Goal: Task Accomplishment & Management: Manage account settings

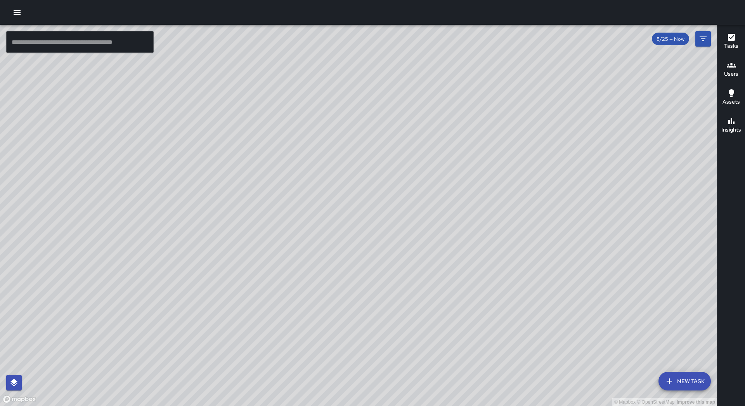
click at [16, 12] on icon "button" at bounding box center [17, 12] width 7 height 5
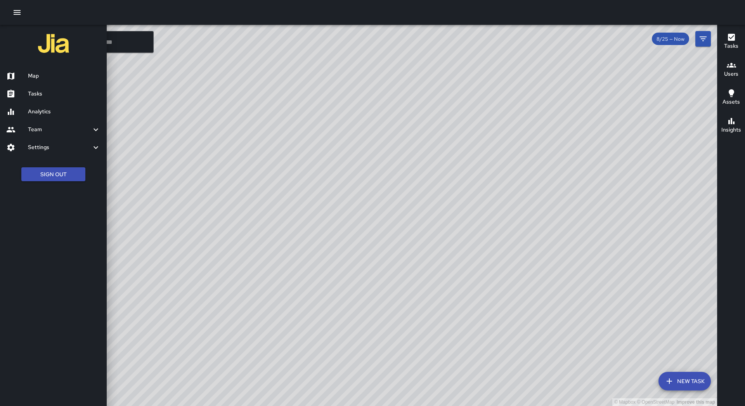
click at [43, 94] on h6 "Tasks" at bounding box center [64, 94] width 73 height 9
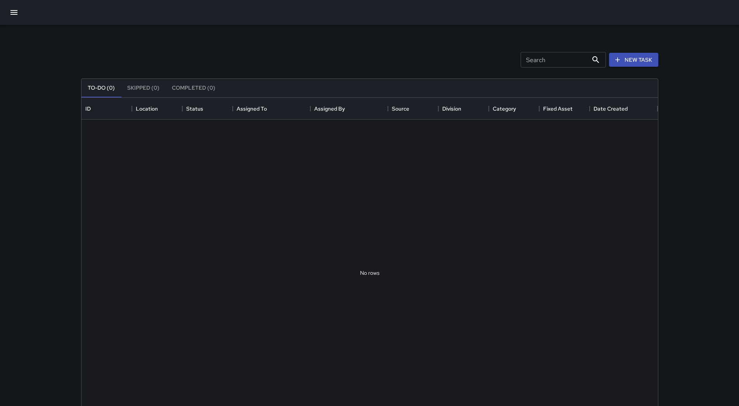
scroll to position [323, 571]
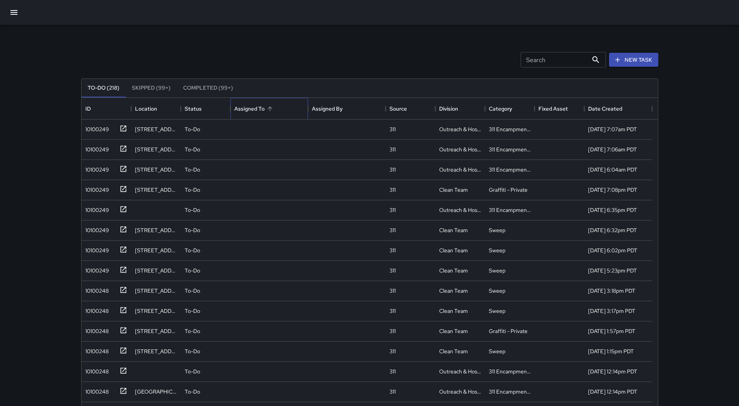
click at [267, 102] on div "Assigned To" at bounding box center [269, 109] width 70 height 22
click at [100, 134] on div "10100249" at bounding box center [104, 127] width 45 height 13
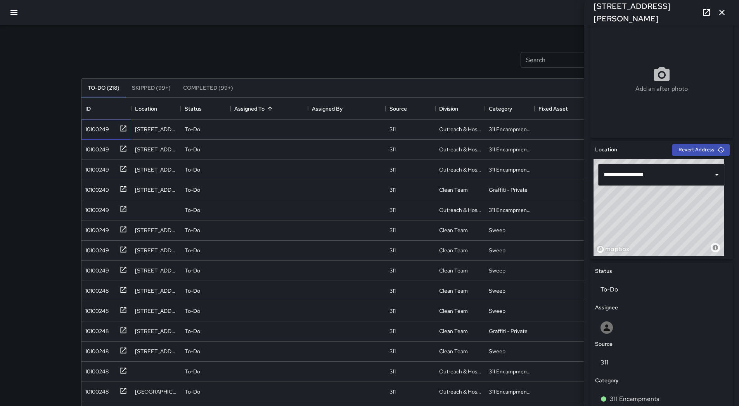
scroll to position [0, 0]
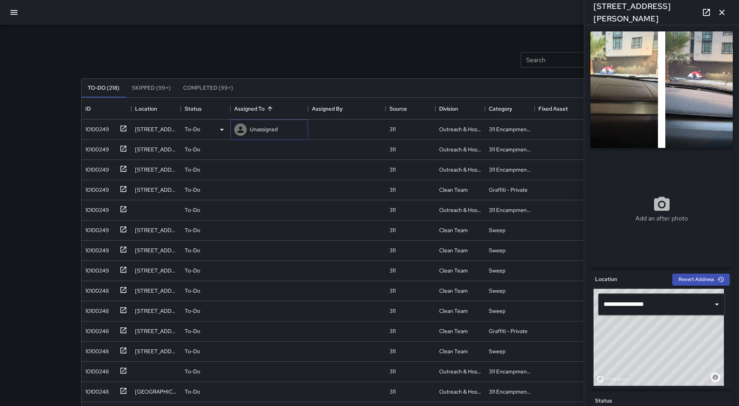
click at [269, 130] on p "Unassigned" at bounding box center [264, 129] width 28 height 8
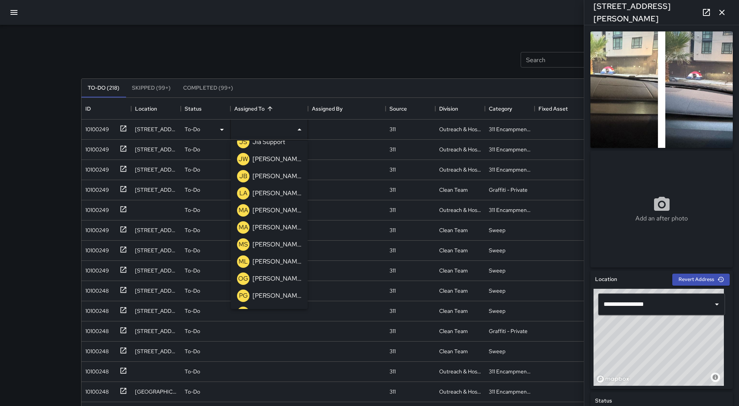
scroll to position [248, 0]
click at [277, 201] on div "[PERSON_NAME]" at bounding box center [277, 195] width 52 height 12
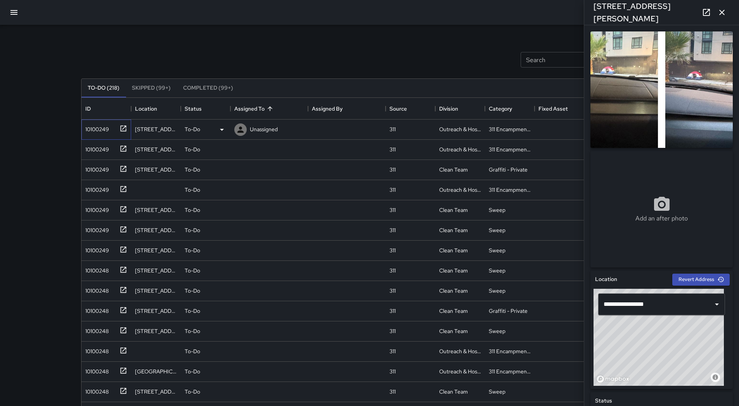
click at [116, 133] on div "10100249" at bounding box center [104, 127] width 45 height 13
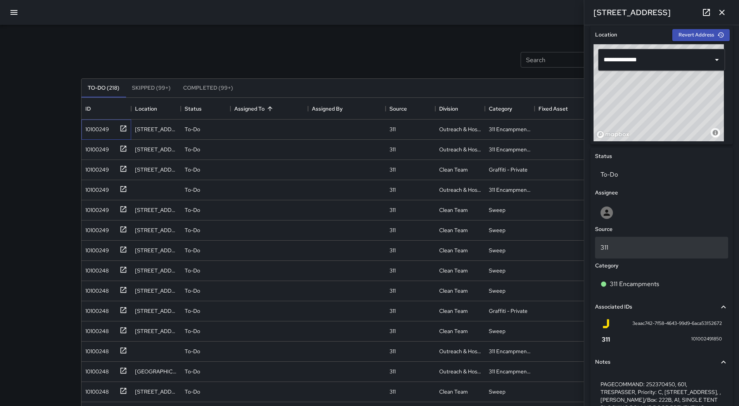
scroll to position [306, 0]
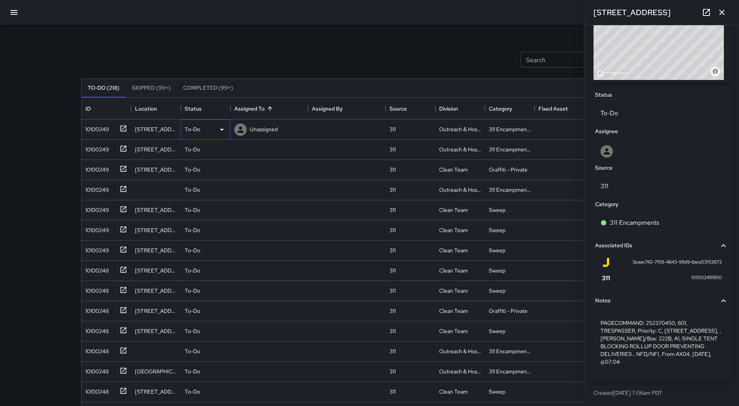
click at [215, 130] on div "To-Do" at bounding box center [206, 129] width 42 height 9
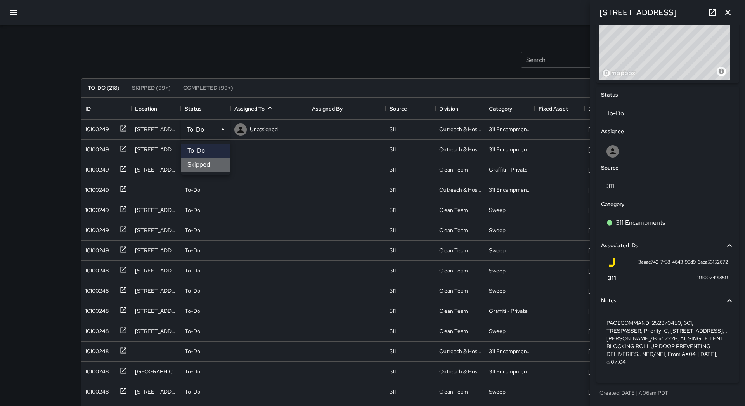
click at [212, 166] on li "Skipped" at bounding box center [205, 165] width 49 height 14
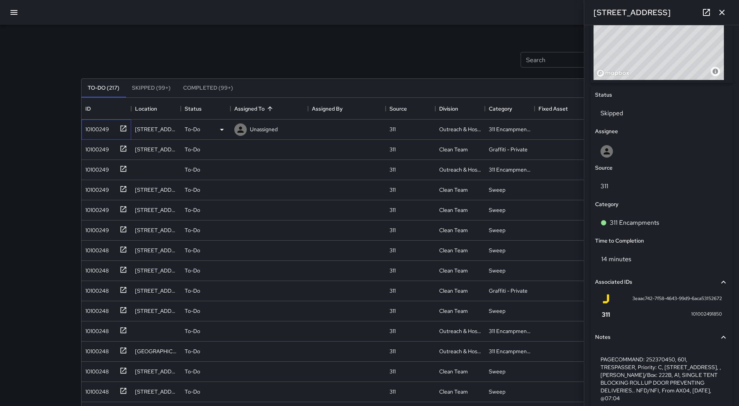
click at [107, 134] on div "10100249" at bounding box center [106, 129] width 50 height 20
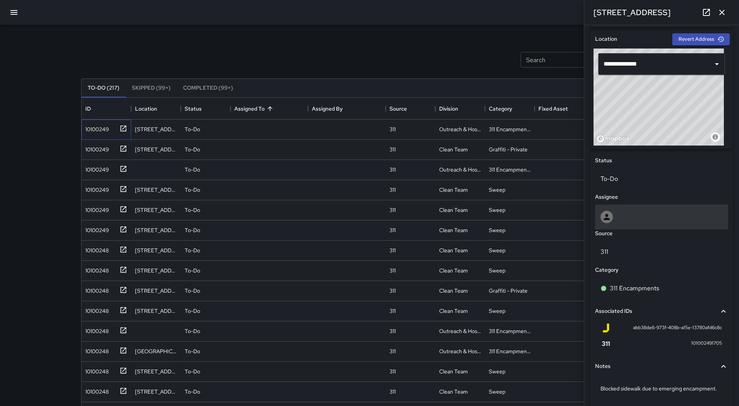
scroll to position [275, 0]
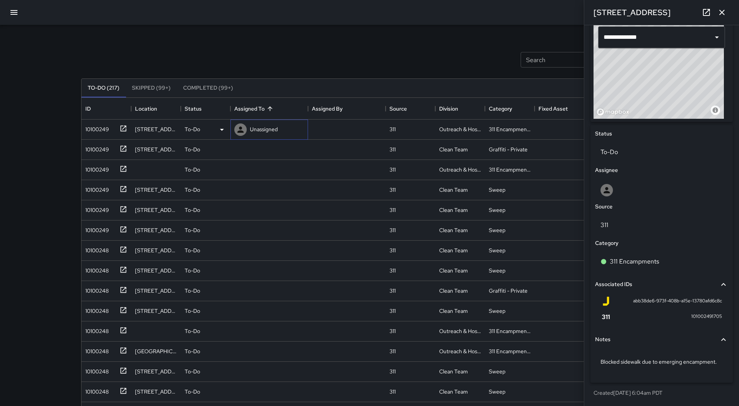
click at [263, 130] on p "Unassigned" at bounding box center [264, 129] width 28 height 8
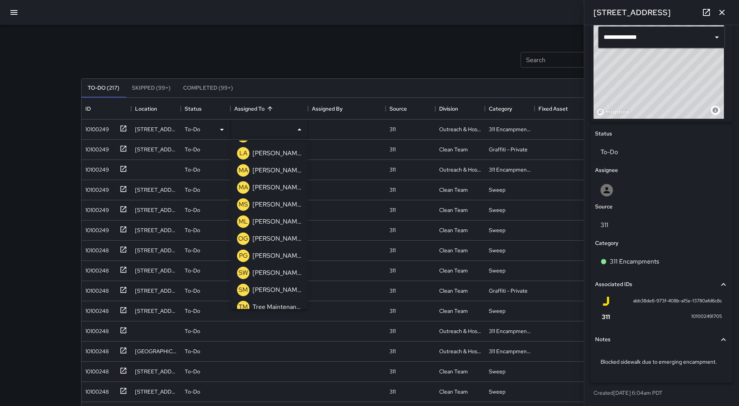
scroll to position [248, 0]
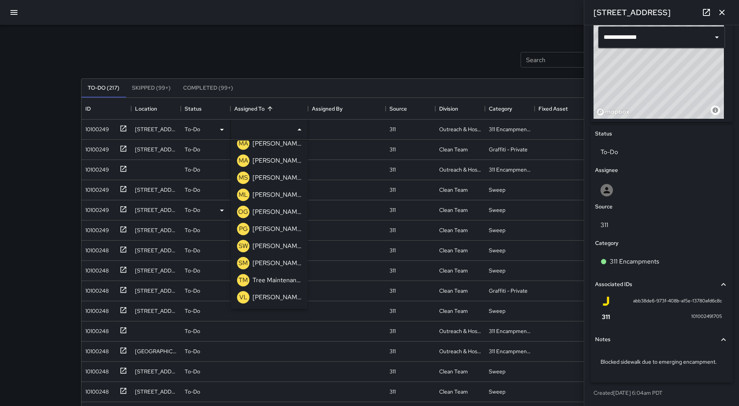
click at [274, 197] on p "[PERSON_NAME]" at bounding box center [277, 194] width 49 height 9
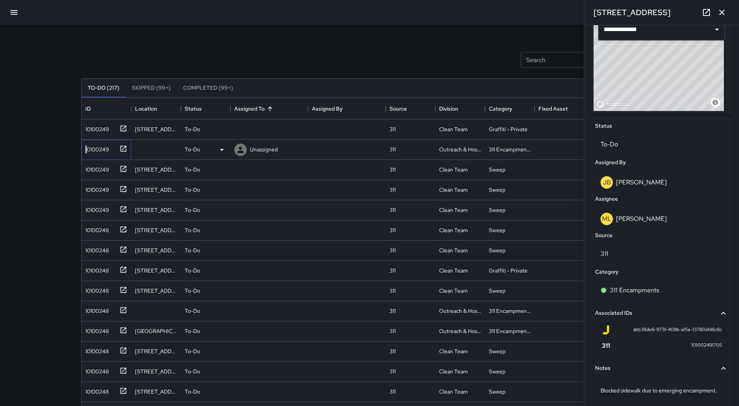
click at [87, 152] on div "10100249" at bounding box center [95, 147] width 27 height 11
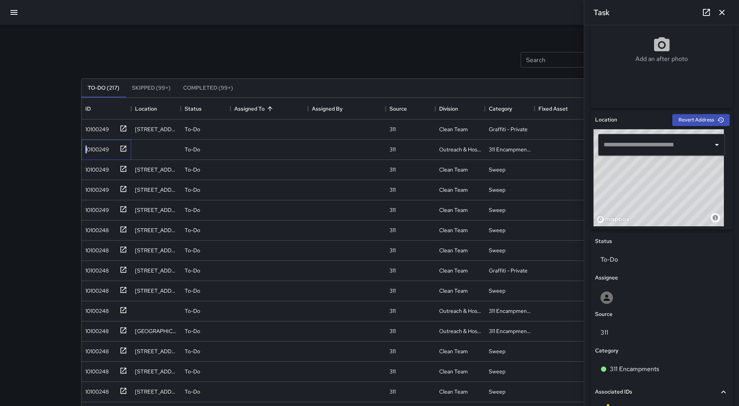
scroll to position [151, 0]
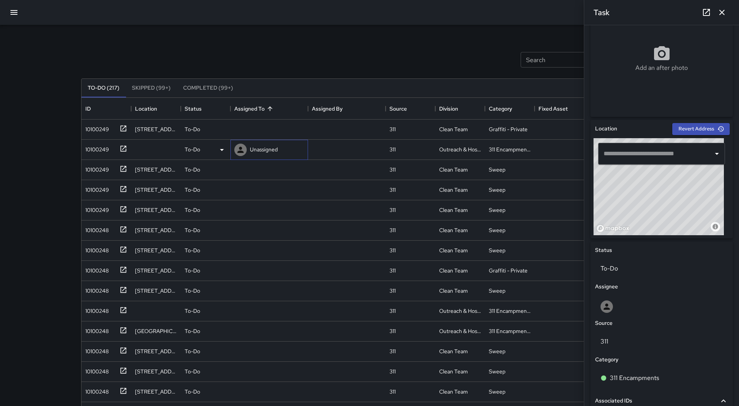
click at [265, 156] on div "Unassigned" at bounding box center [256, 150] width 47 height 16
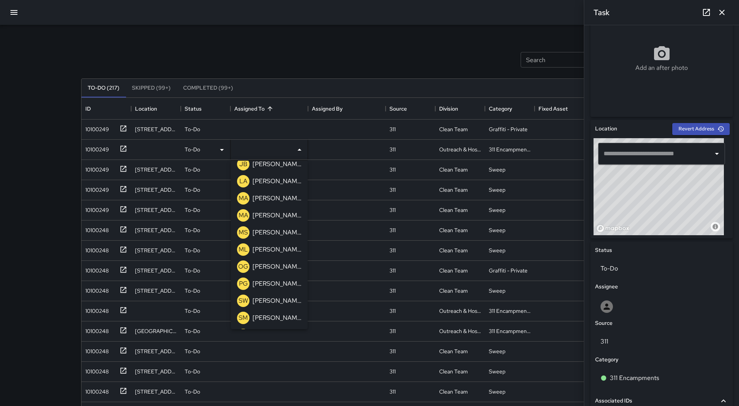
scroll to position [248, 0]
click at [269, 218] on p "[PERSON_NAME]" at bounding box center [277, 214] width 49 height 9
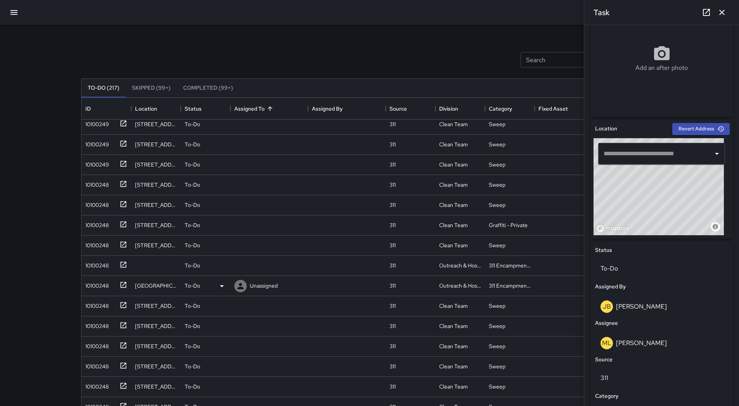
scroll to position [39, 0]
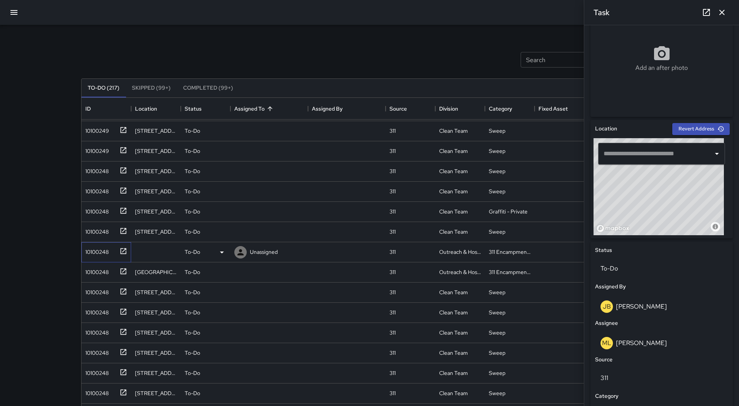
click at [92, 252] on div "10100248" at bounding box center [95, 250] width 26 height 11
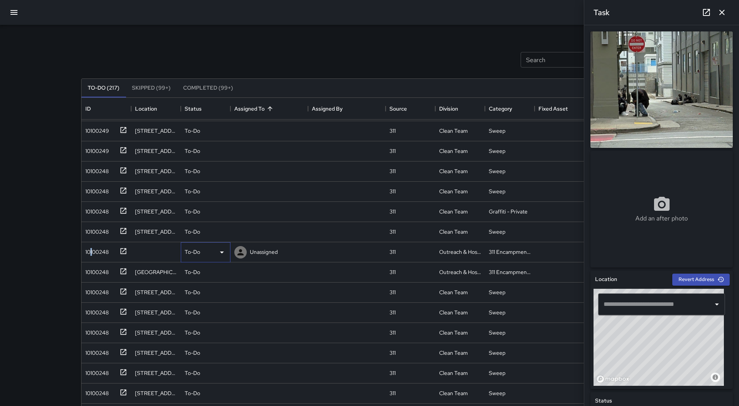
click at [222, 252] on icon at bounding box center [222, 252] width 4 height 2
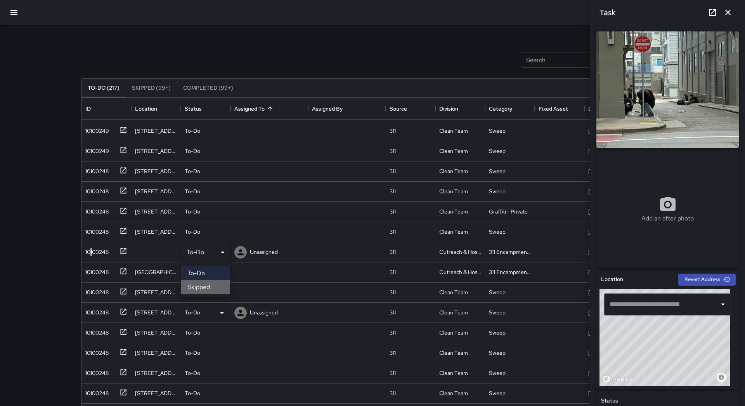
drag, startPoint x: 213, startPoint y: 291, endPoint x: 195, endPoint y: 286, distance: 19.2
click at [212, 290] on li "Skipped" at bounding box center [205, 287] width 49 height 14
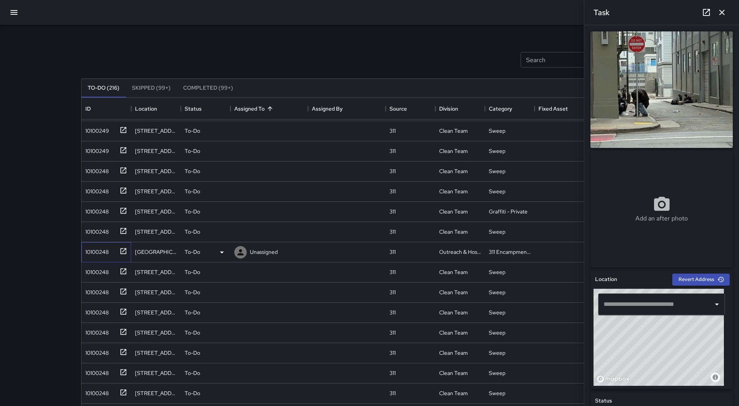
click at [107, 258] on div "10100248" at bounding box center [106, 252] width 50 height 20
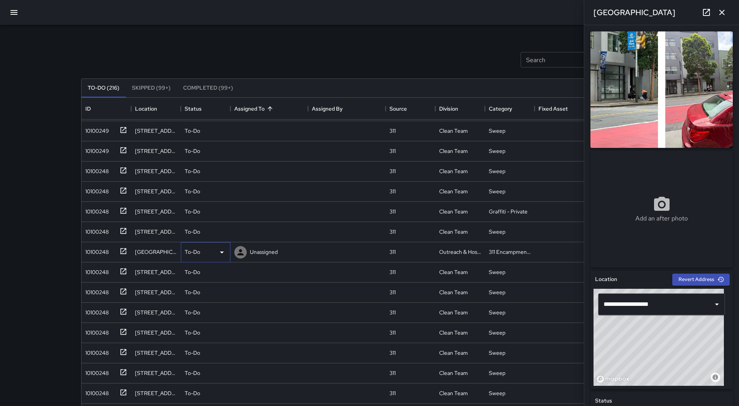
click at [219, 251] on icon at bounding box center [221, 252] width 9 height 9
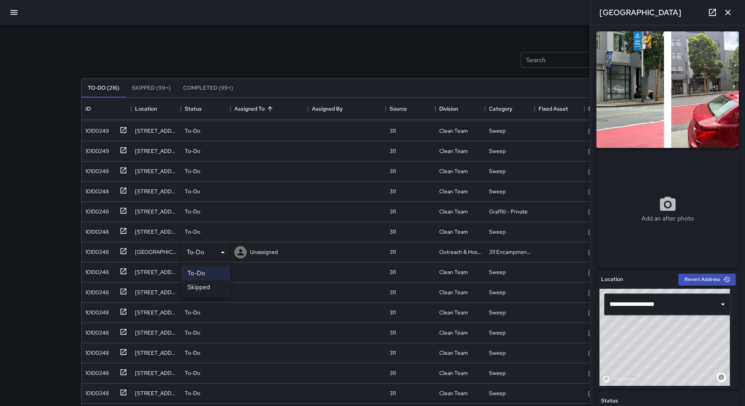
drag, startPoint x: 14, startPoint y: 255, endPoint x: 31, endPoint y: 246, distance: 19.3
click at [16, 255] on div at bounding box center [372, 203] width 745 height 406
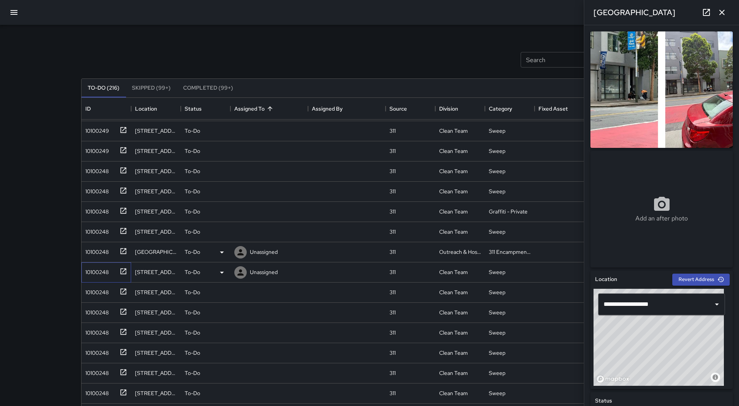
click at [106, 269] on div "10100248" at bounding box center [95, 270] width 26 height 11
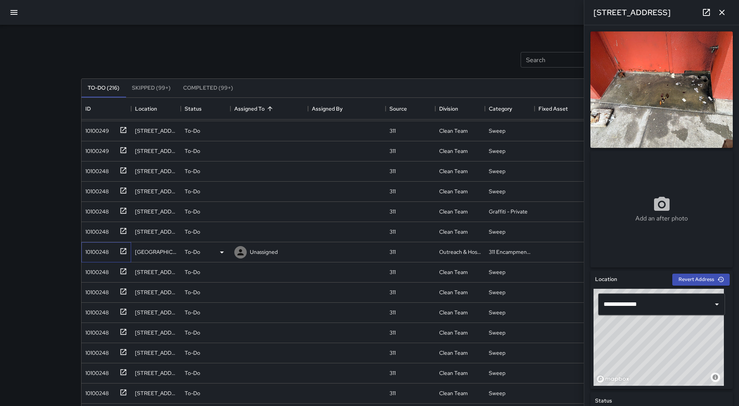
click at [101, 253] on div "10100248" at bounding box center [95, 250] width 26 height 11
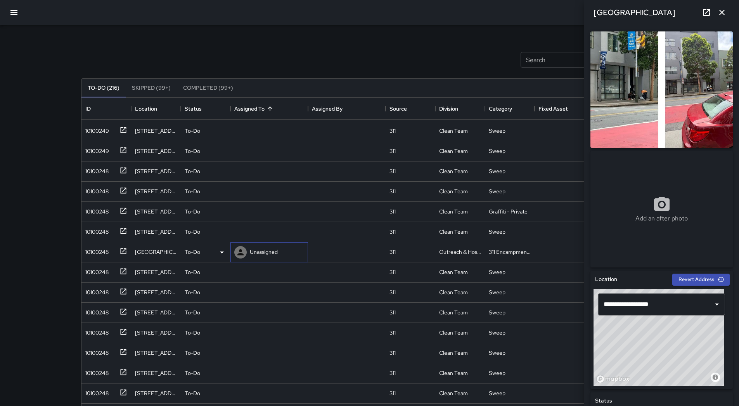
click at [277, 251] on p "Unassigned" at bounding box center [264, 252] width 28 height 8
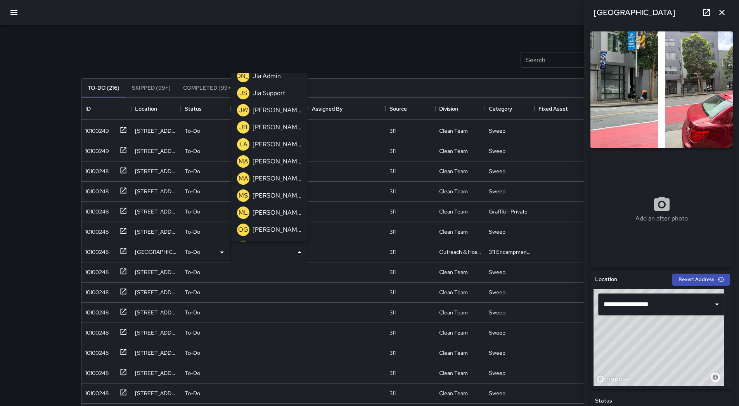
scroll to position [248, 0]
click at [281, 113] on p "[PERSON_NAME]" at bounding box center [277, 110] width 49 height 9
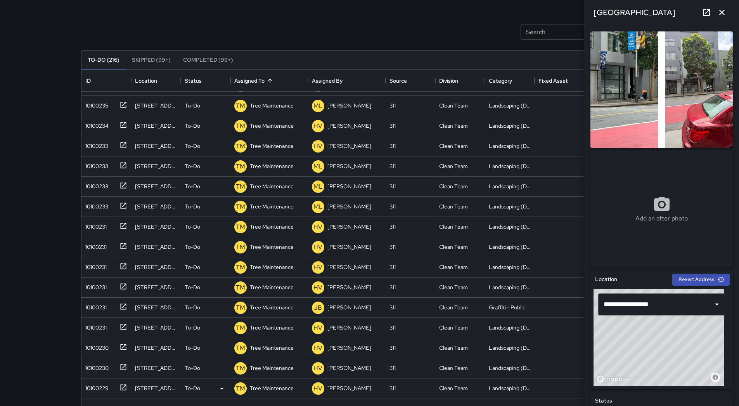
scroll to position [52, 0]
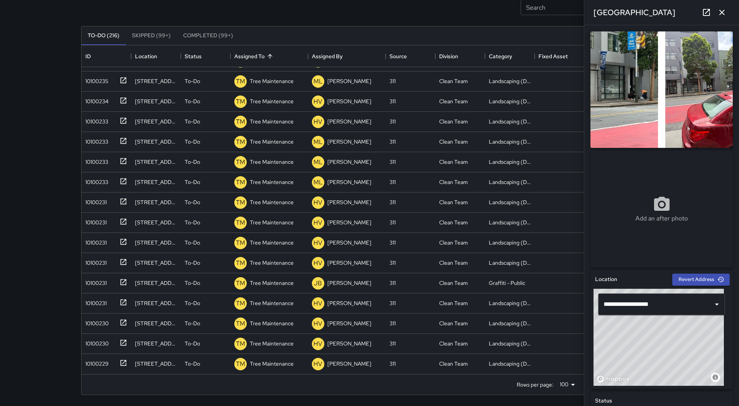
drag, startPoint x: 725, startPoint y: 6, endPoint x: 730, endPoint y: 31, distance: 25.3
click at [725, 6] on button "button" at bounding box center [722, 13] width 16 height 16
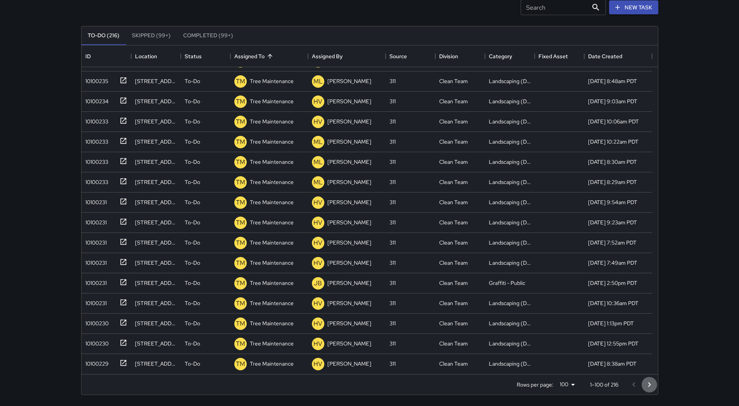
click at [648, 384] on icon "Go to next page" at bounding box center [649, 384] width 9 height 9
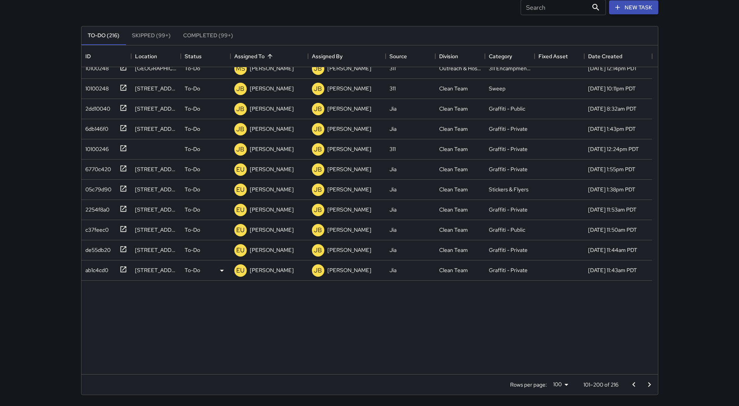
scroll to position [1710, 0]
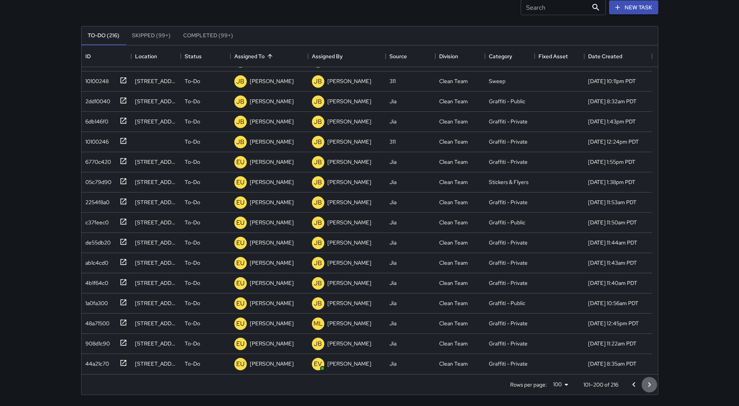
click at [652, 384] on icon "Go to next page" at bounding box center [649, 384] width 9 height 9
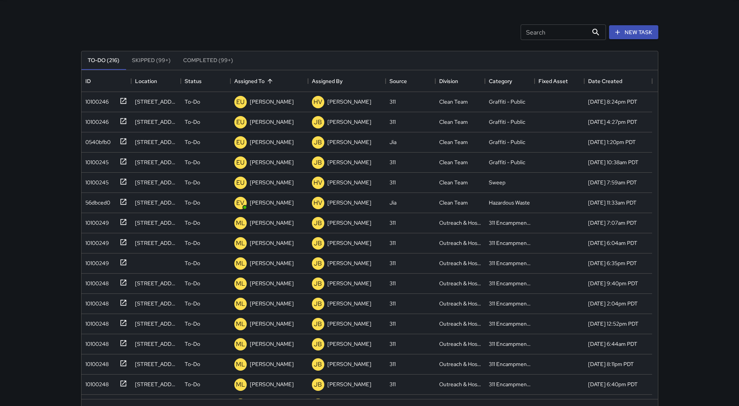
scroll to position [52, 0]
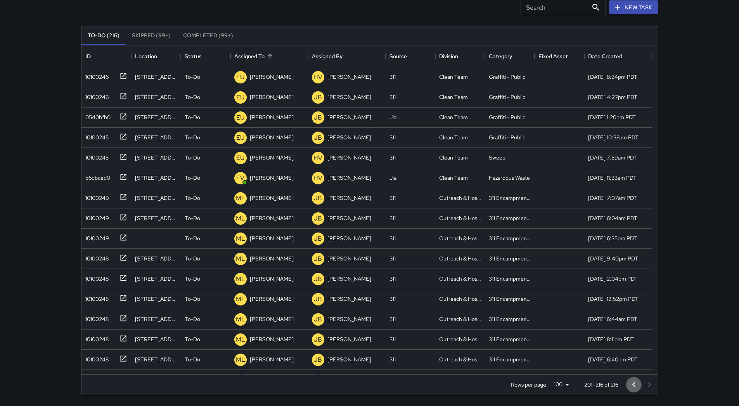
click at [631, 383] on icon "Go to previous page" at bounding box center [633, 384] width 9 height 9
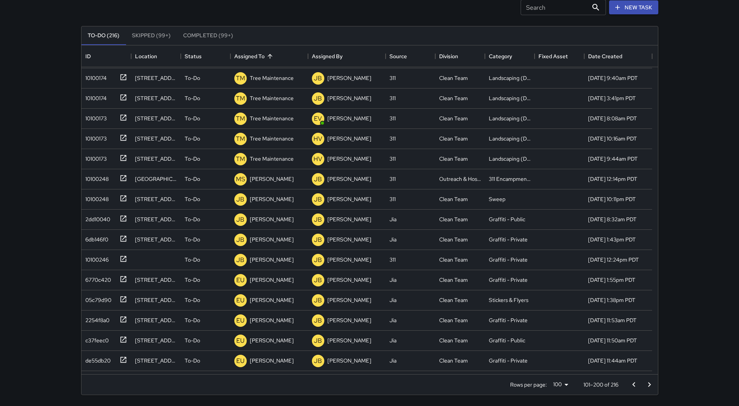
scroll to position [1555, 0]
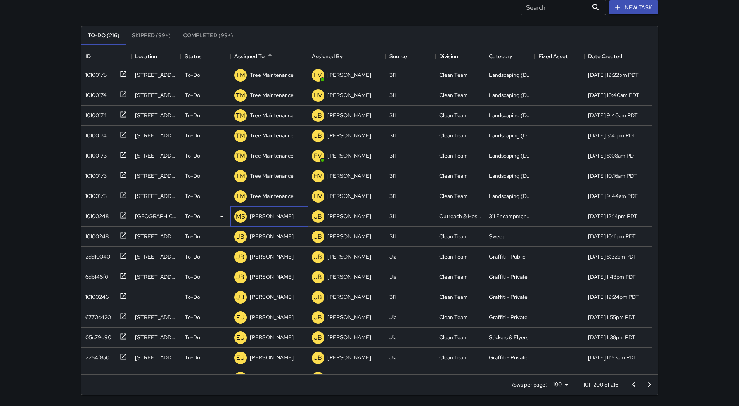
click at [276, 212] on div "[PERSON_NAME]" at bounding box center [271, 216] width 47 height 11
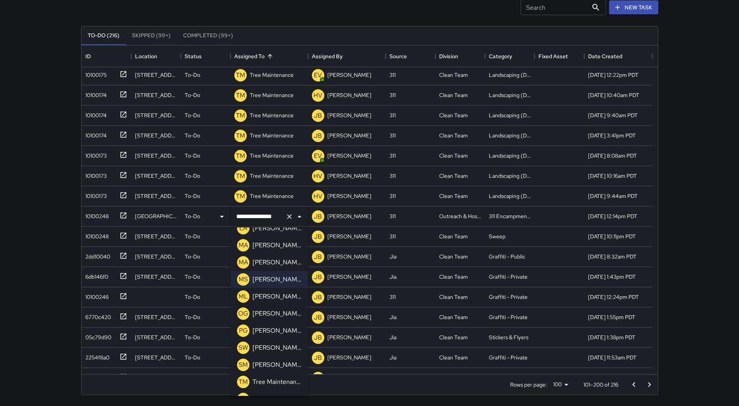
scroll to position [248, 0]
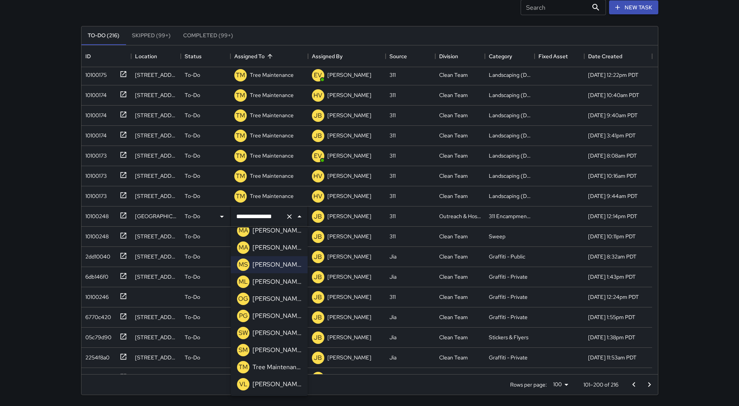
click at [280, 282] on p "[PERSON_NAME]" at bounding box center [277, 281] width 49 height 9
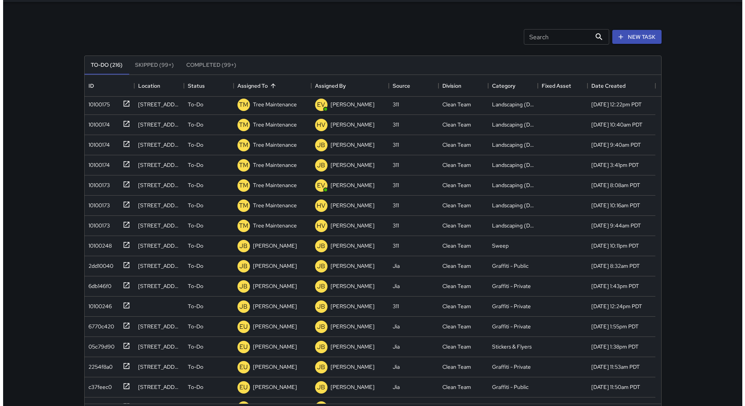
scroll to position [0, 0]
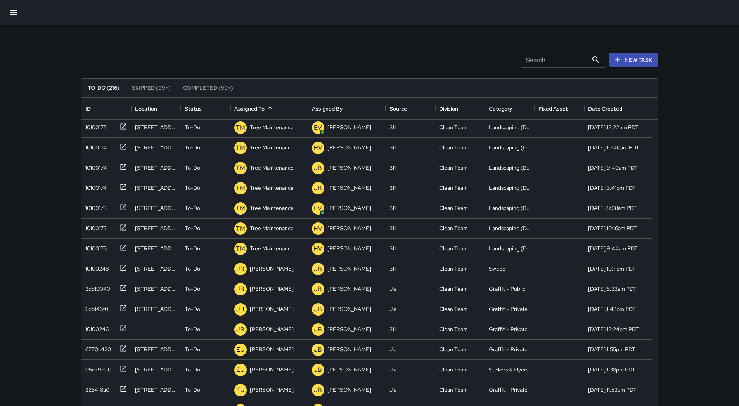
click at [10, 9] on icon "button" at bounding box center [13, 12] width 9 height 9
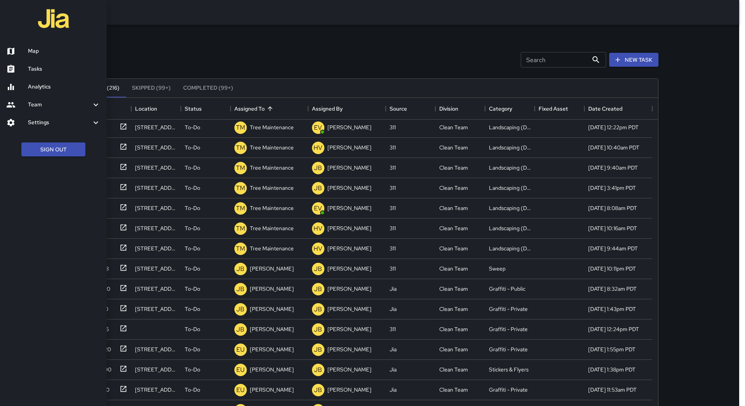
click at [35, 45] on link "Map" at bounding box center [53, 51] width 107 height 18
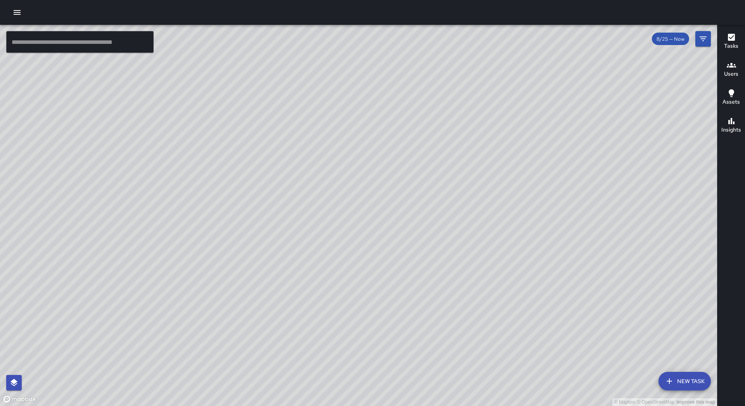
click at [19, 10] on icon "button" at bounding box center [16, 12] width 9 height 9
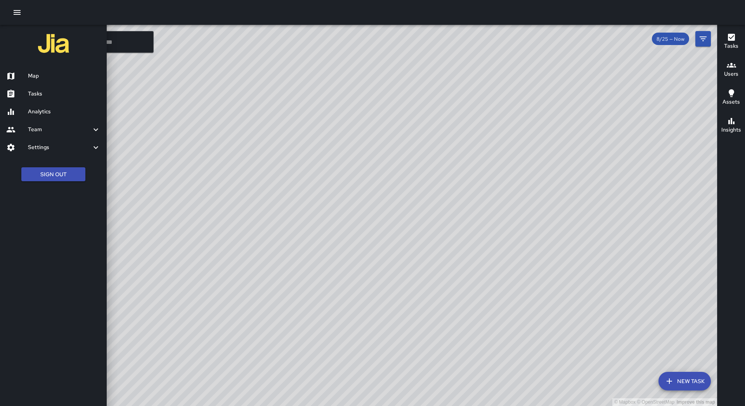
click at [45, 88] on link "Tasks" at bounding box center [53, 94] width 107 height 18
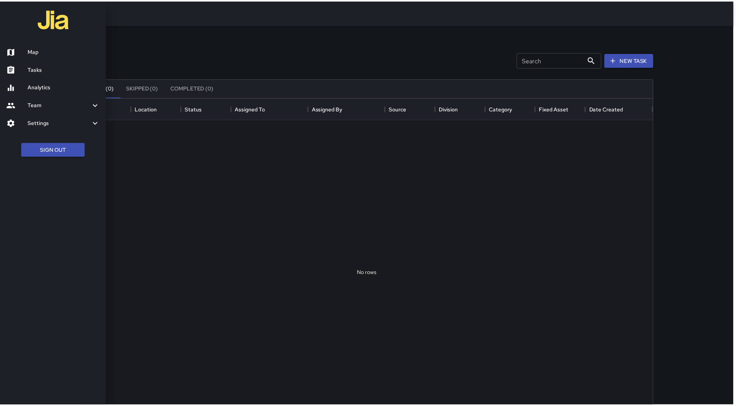
scroll to position [323, 571]
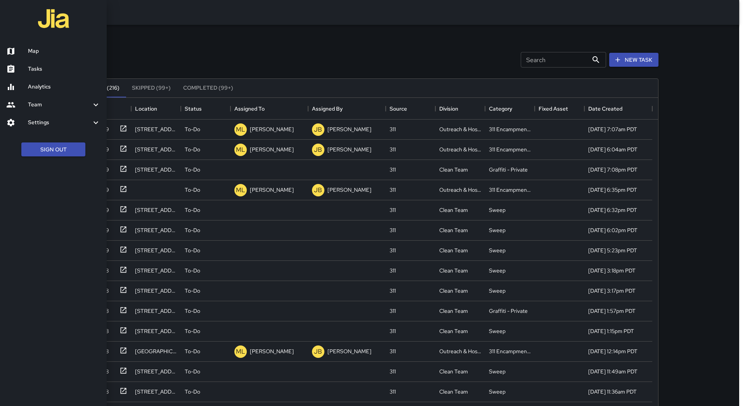
click at [267, 111] on div at bounding box center [372, 203] width 745 height 406
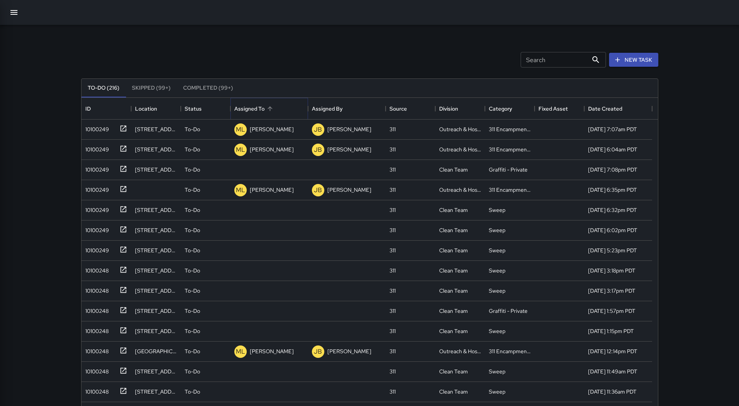
click at [267, 110] on icon "Sort" at bounding box center [270, 108] width 7 height 7
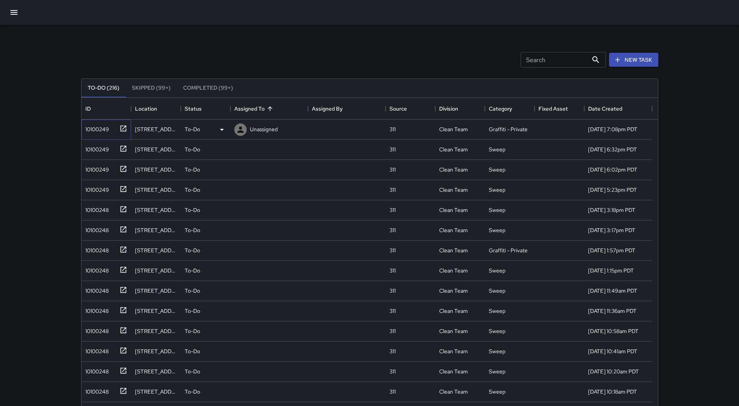
click at [105, 135] on div "10100249" at bounding box center [106, 129] width 50 height 20
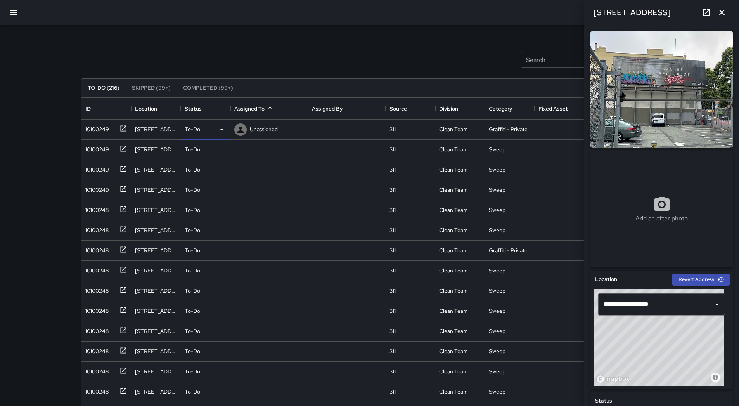
click at [218, 131] on icon at bounding box center [221, 129] width 9 height 9
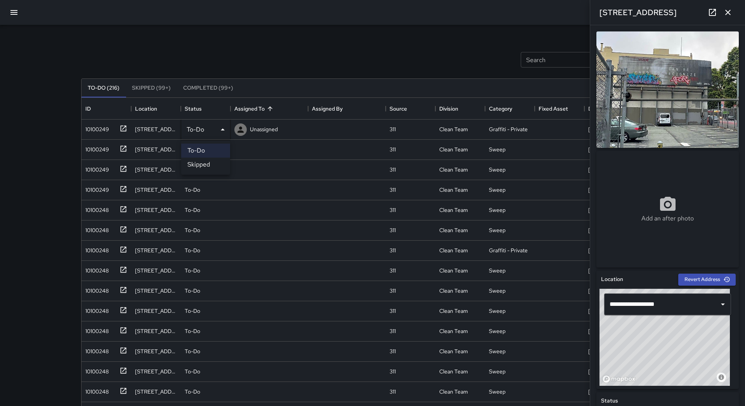
click at [213, 163] on li "Skipped" at bounding box center [205, 165] width 49 height 14
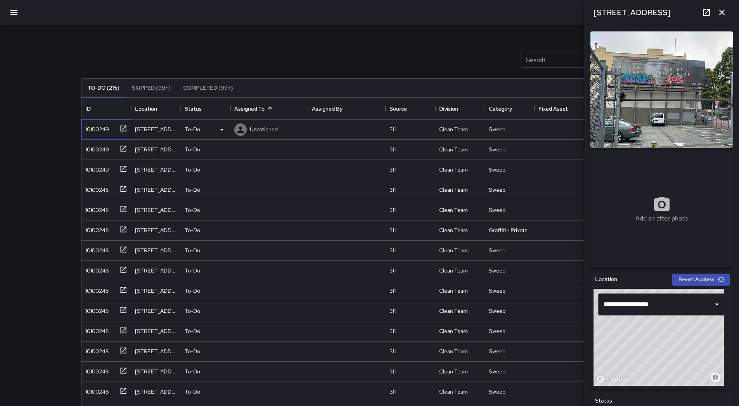
click at [108, 136] on div "10100249" at bounding box center [106, 129] width 50 height 20
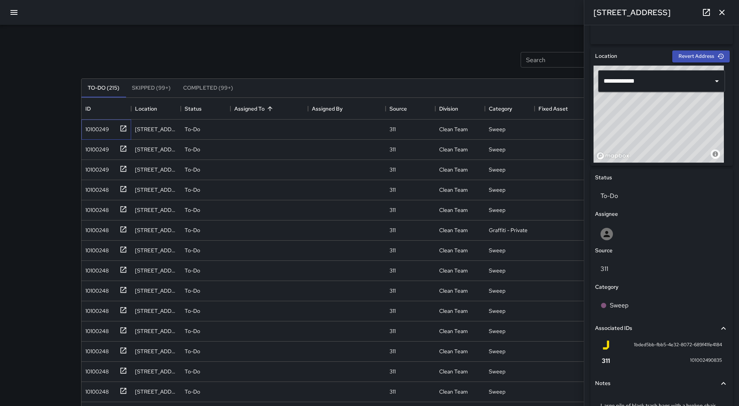
scroll to position [290, 0]
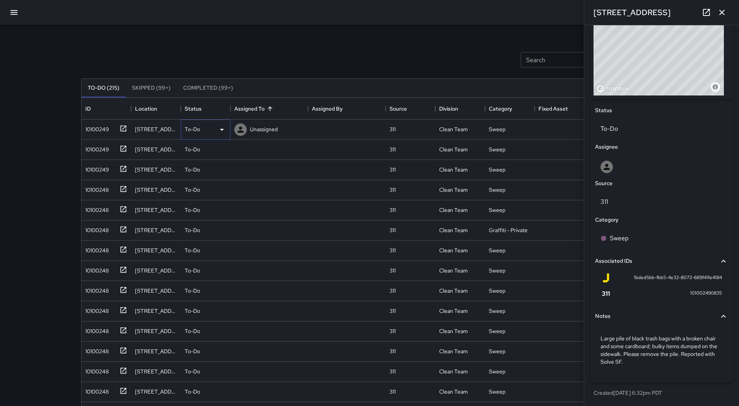
click at [214, 133] on div "To-Do" at bounding box center [206, 129] width 42 height 9
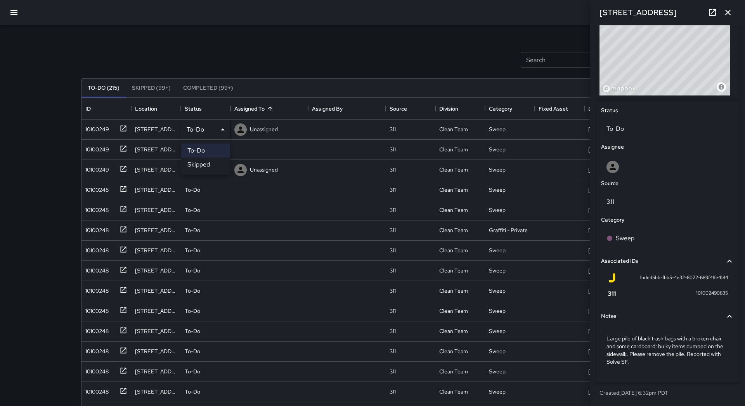
click at [213, 167] on li "Skipped" at bounding box center [205, 165] width 49 height 14
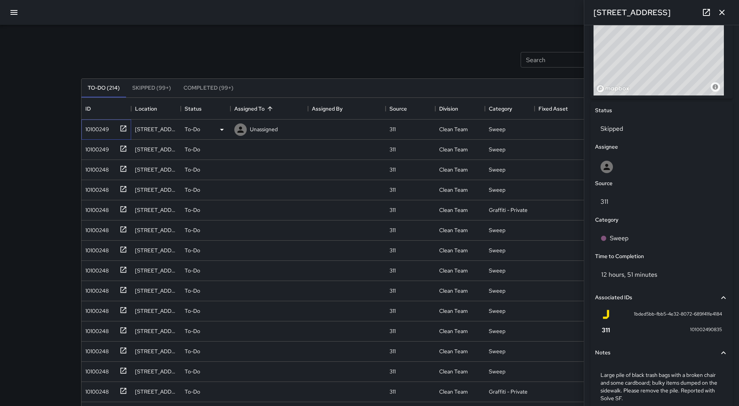
click at [100, 132] on div "10100249" at bounding box center [95, 127] width 27 height 11
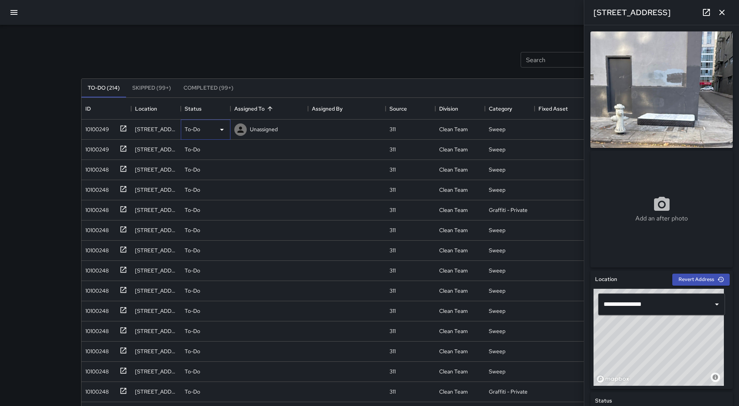
click at [211, 130] on div "To-Do" at bounding box center [206, 129] width 42 height 9
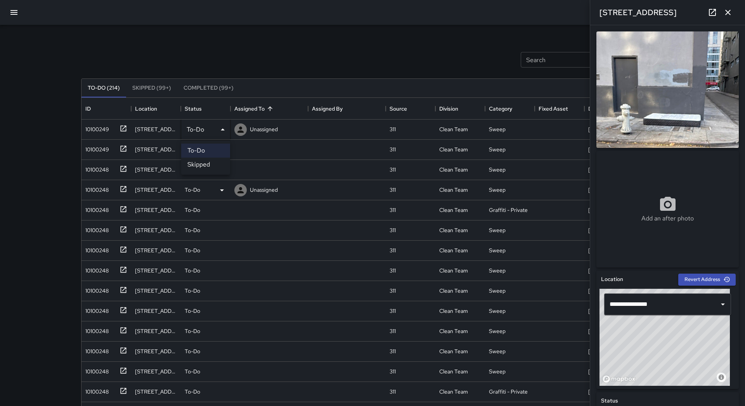
drag, startPoint x: 208, startPoint y: 161, endPoint x: 196, endPoint y: 161, distance: 12.8
click at [208, 161] on li "Skipped" at bounding box center [205, 165] width 49 height 14
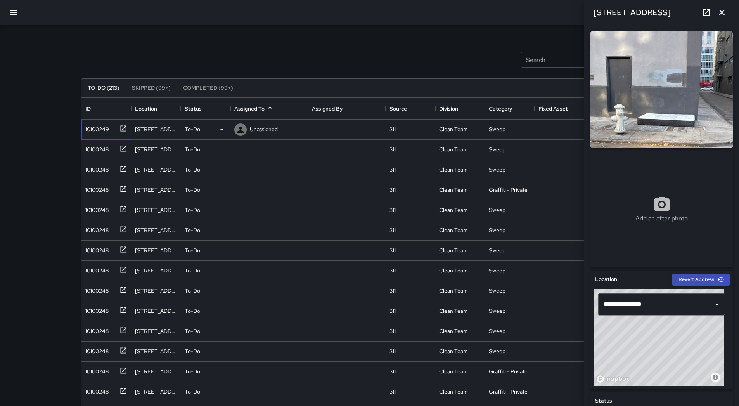
click at [94, 132] on div "10100249" at bounding box center [95, 127] width 27 height 11
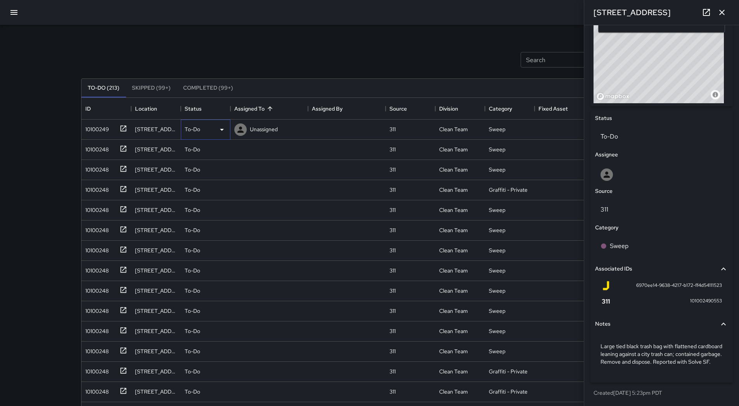
click at [225, 131] on icon at bounding box center [221, 129] width 9 height 9
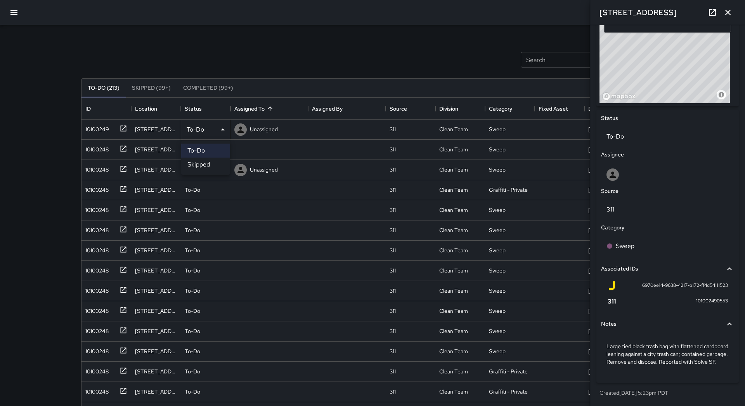
drag, startPoint x: 209, startPoint y: 163, endPoint x: 165, endPoint y: 155, distance: 44.9
click at [208, 163] on li "Skipped" at bounding box center [205, 165] width 49 height 14
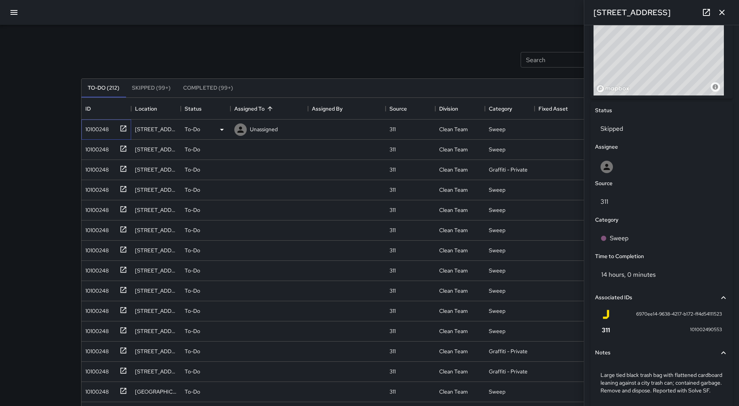
click at [109, 134] on div "10100248" at bounding box center [106, 129] width 50 height 20
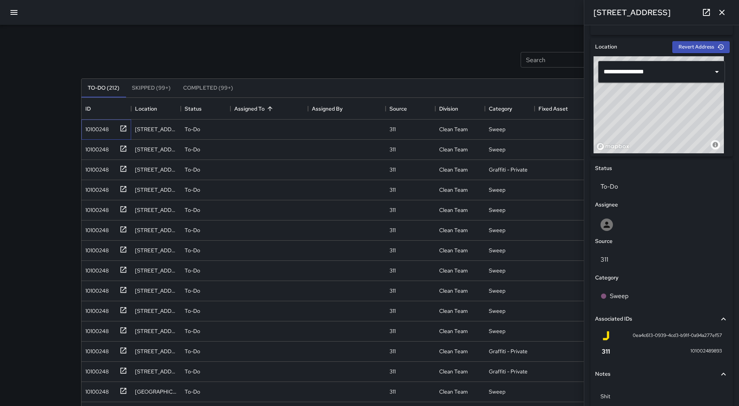
scroll to position [267, 0]
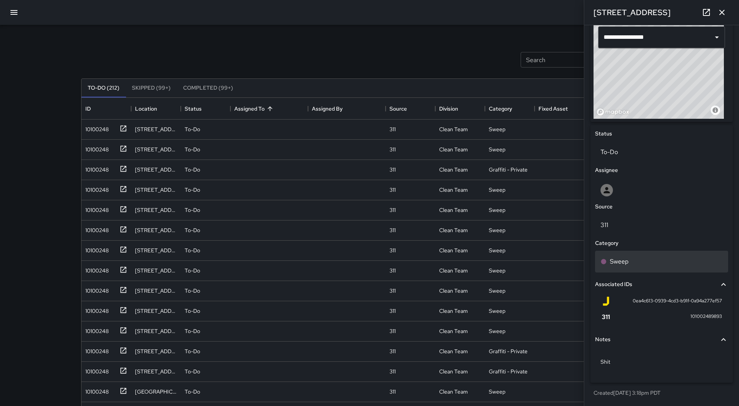
click at [645, 259] on div "Sweep" at bounding box center [662, 261] width 122 height 9
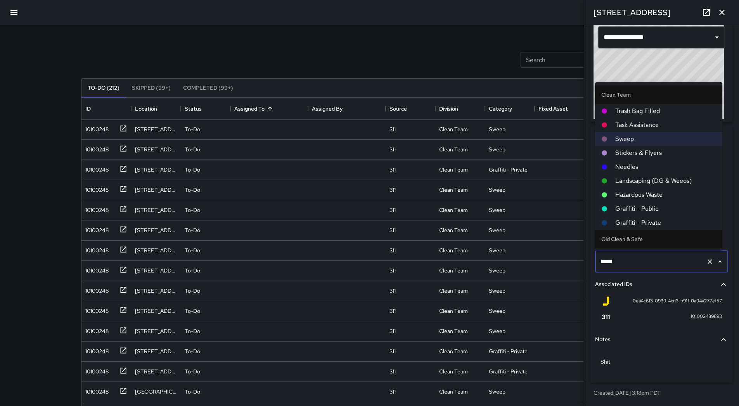
click at [643, 197] on span "Hazardous Waste" at bounding box center [665, 194] width 101 height 9
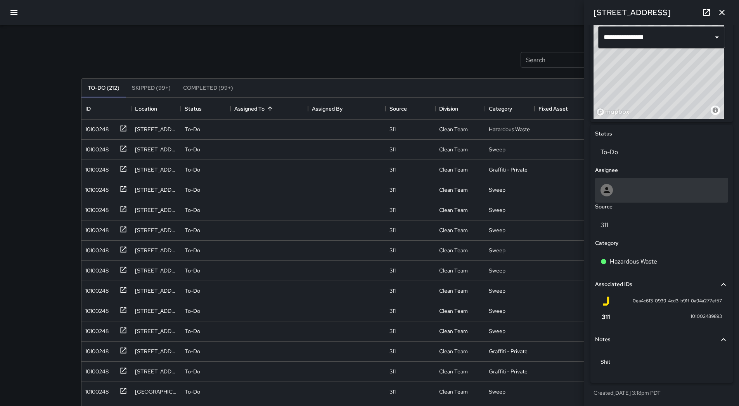
scroll to position [112, 0]
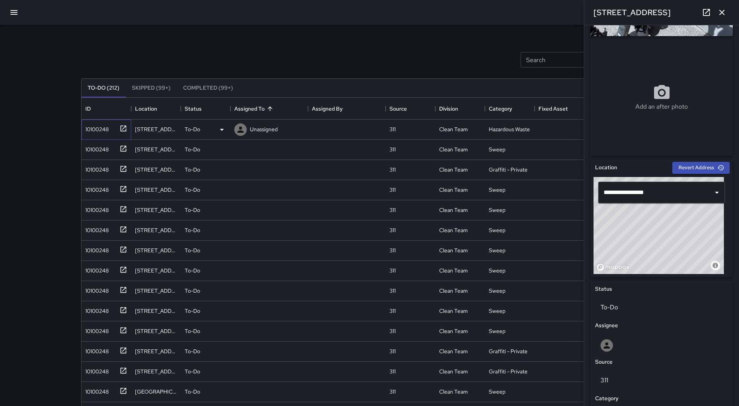
click at [97, 129] on div "10100248" at bounding box center [95, 127] width 26 height 11
